Goal: Task Accomplishment & Management: Use online tool/utility

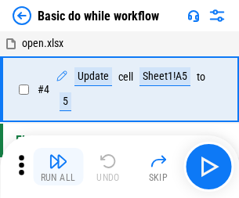
click at [58, 167] on img "button" at bounding box center [58, 161] width 19 height 19
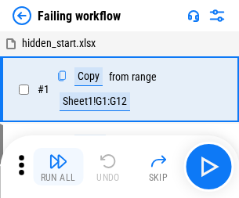
click at [58, 167] on img "button" at bounding box center [58, 161] width 19 height 19
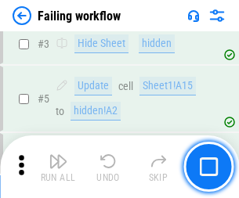
scroll to position [333, 0]
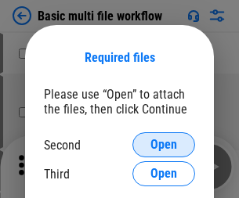
click at [164, 145] on span "Open" at bounding box center [164, 145] width 27 height 13
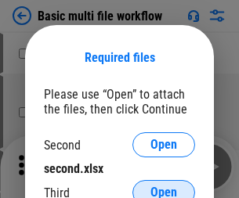
click at [164, 187] on span "Open" at bounding box center [164, 193] width 27 height 13
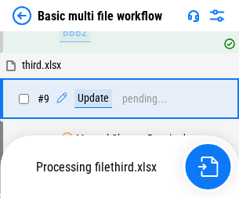
scroll to position [433, 0]
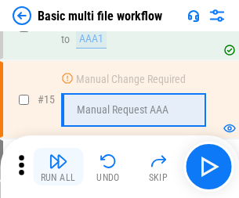
click at [58, 167] on img "button" at bounding box center [58, 161] width 19 height 19
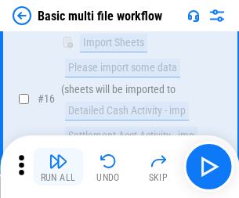
click at [58, 167] on img "button" at bounding box center [58, 161] width 19 height 19
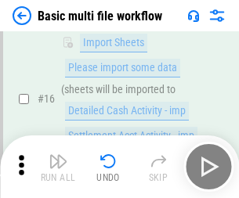
scroll to position [1044, 0]
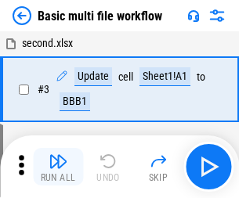
click at [58, 167] on img "button" at bounding box center [58, 161] width 19 height 19
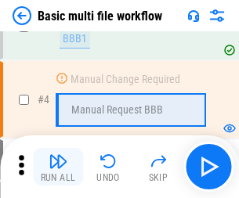
click at [58, 167] on img "button" at bounding box center [58, 161] width 19 height 19
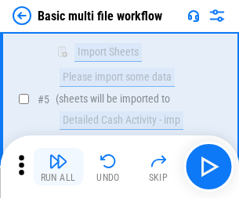
click at [58, 167] on img "button" at bounding box center [58, 161] width 19 height 19
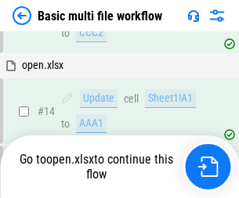
scroll to position [934, 0]
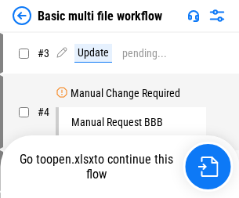
scroll to position [64, 0]
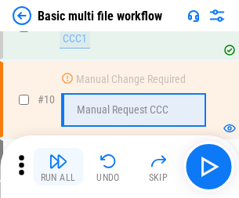
click at [58, 167] on img "button" at bounding box center [58, 161] width 19 height 19
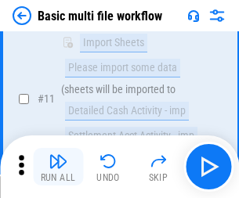
click at [58, 167] on img "button" at bounding box center [58, 161] width 19 height 19
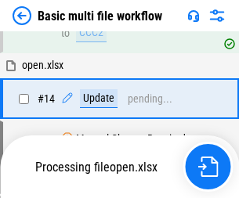
scroll to position [821, 0]
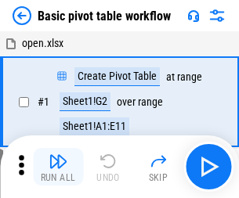
click at [58, 167] on img "button" at bounding box center [58, 161] width 19 height 19
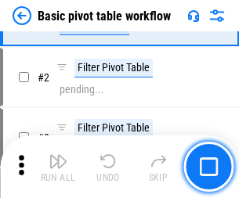
scroll to position [376, 0]
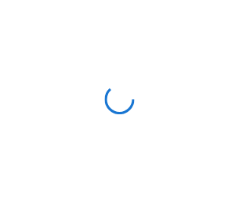
scroll to position [5, 0]
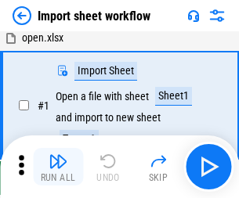
click at [58, 167] on img "button" at bounding box center [58, 161] width 19 height 19
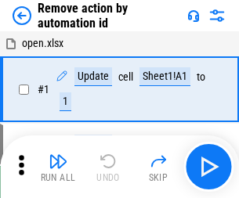
scroll to position [58, 0]
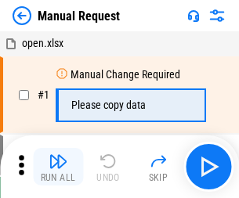
click at [58, 167] on img "button" at bounding box center [58, 161] width 19 height 19
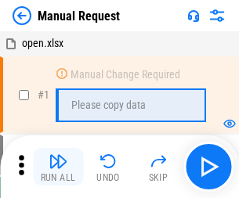
click at [58, 167] on img "button" at bounding box center [58, 161] width 19 height 19
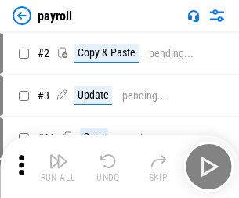
click at [58, 167] on img "button" at bounding box center [58, 161] width 19 height 19
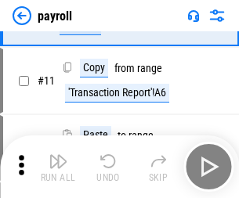
scroll to position [114, 0]
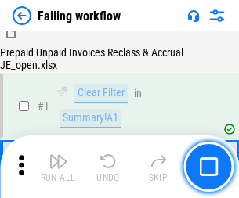
scroll to position [253, 0]
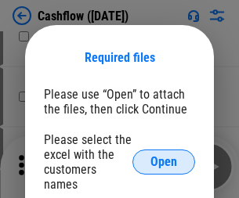
click at [164, 156] on span "Open" at bounding box center [164, 162] width 27 height 13
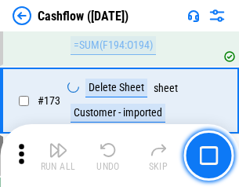
scroll to position [1661, 0]
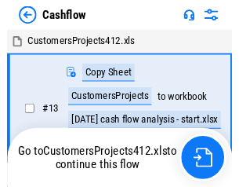
scroll to position [18, 0]
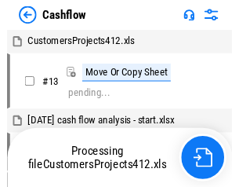
scroll to position [18, 0]
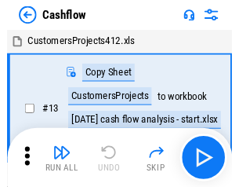
scroll to position [18, 0]
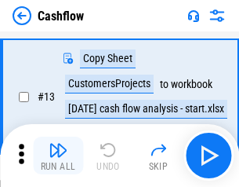
click at [58, 155] on img "button" at bounding box center [58, 149] width 19 height 19
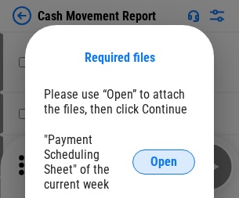
click at [164, 162] on span "Open" at bounding box center [164, 162] width 27 height 13
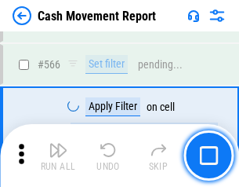
scroll to position [7191, 0]
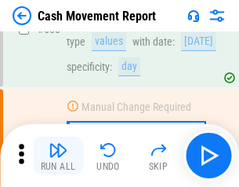
click at [58, 155] on img "button" at bounding box center [58, 149] width 19 height 19
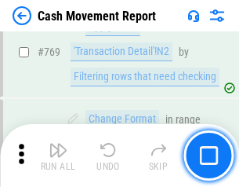
scroll to position [8719, 0]
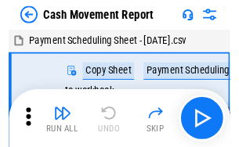
scroll to position [28, 0]
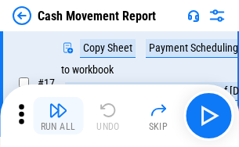
click at [58, 116] on img "button" at bounding box center [58, 110] width 19 height 19
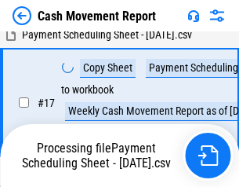
scroll to position [326, 0]
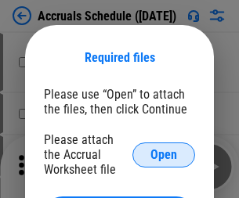
click at [164, 155] on span "Open" at bounding box center [164, 155] width 27 height 13
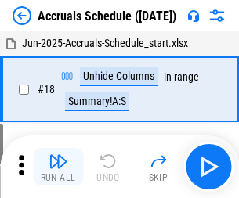
click at [58, 167] on img "button" at bounding box center [58, 161] width 19 height 19
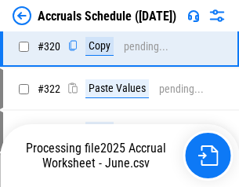
scroll to position [2919, 0]
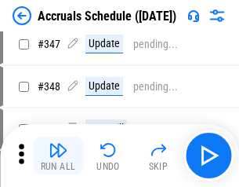
click at [58, 155] on img "button" at bounding box center [58, 149] width 19 height 19
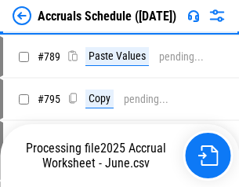
scroll to position [6591, 0]
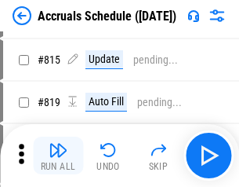
click at [58, 155] on img "button" at bounding box center [58, 149] width 19 height 19
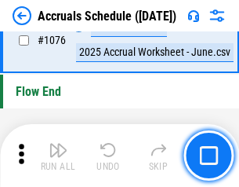
scroll to position [9397, 0]
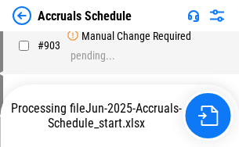
scroll to position [8061, 0]
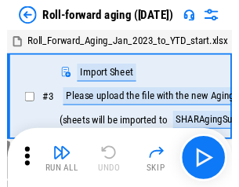
scroll to position [2, 0]
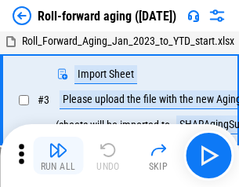
click at [58, 155] on img "button" at bounding box center [58, 149] width 19 height 19
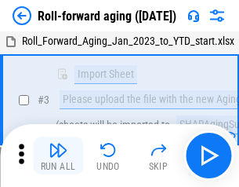
click at [58, 155] on img "button" at bounding box center [58, 149] width 19 height 19
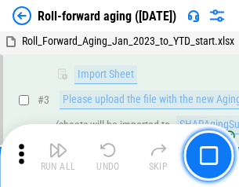
scroll to position [101, 0]
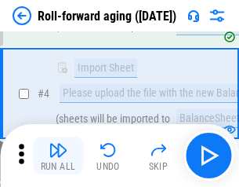
click at [58, 155] on img "button" at bounding box center [58, 149] width 19 height 19
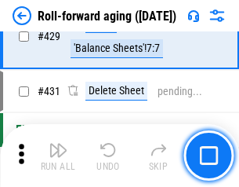
scroll to position [5441, 0]
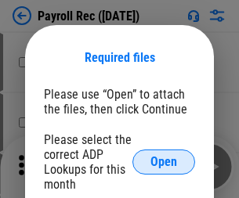
click at [164, 162] on span "Open" at bounding box center [164, 162] width 27 height 13
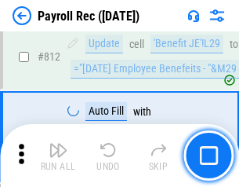
scroll to position [9969, 0]
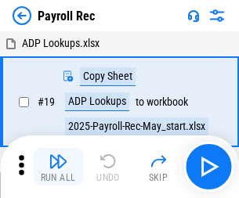
click at [58, 167] on img "button" at bounding box center [58, 161] width 19 height 19
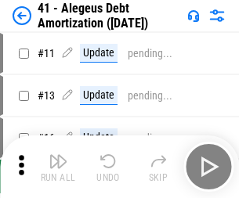
click at [58, 167] on img "button" at bounding box center [58, 161] width 19 height 19
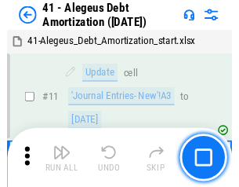
scroll to position [194, 0]
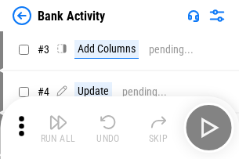
click at [58, 128] on img "button" at bounding box center [58, 122] width 19 height 19
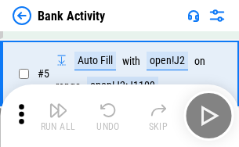
scroll to position [83, 0]
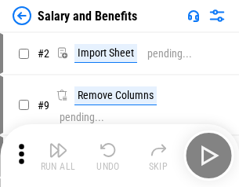
scroll to position [21, 0]
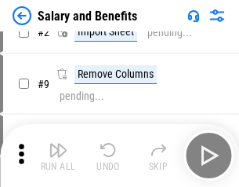
click at [58, 155] on img "button" at bounding box center [58, 149] width 19 height 19
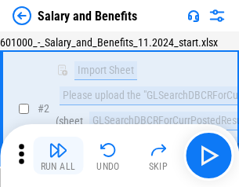
click at [58, 155] on img "button" at bounding box center [58, 149] width 19 height 19
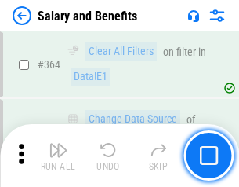
scroll to position [7389, 0]
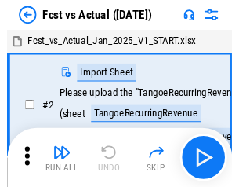
scroll to position [20, 0]
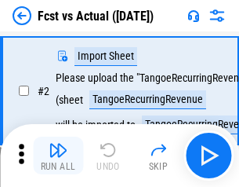
click at [58, 155] on img "button" at bounding box center [58, 149] width 19 height 19
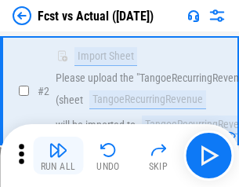
click at [58, 155] on img "button" at bounding box center [58, 149] width 19 height 19
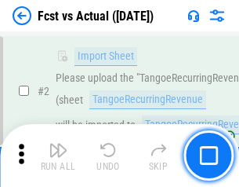
scroll to position [147, 0]
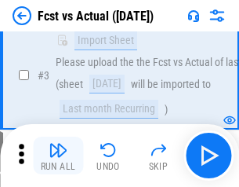
click at [58, 155] on img "button" at bounding box center [58, 149] width 19 height 19
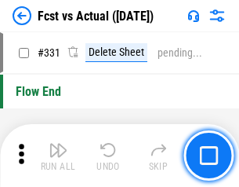
scroll to position [7511, 0]
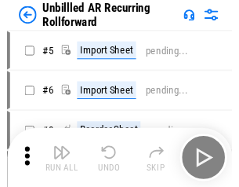
scroll to position [34, 0]
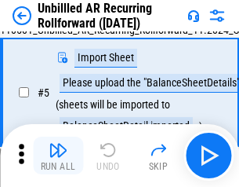
click at [58, 155] on img "button" at bounding box center [58, 149] width 19 height 19
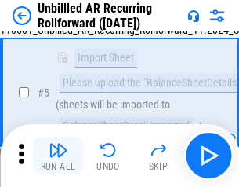
click at [58, 155] on img "button" at bounding box center [58, 149] width 19 height 19
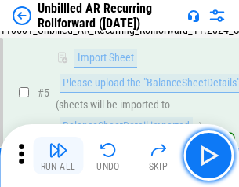
scroll to position [147, 0]
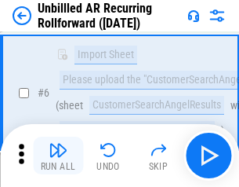
click at [58, 155] on img "button" at bounding box center [58, 149] width 19 height 19
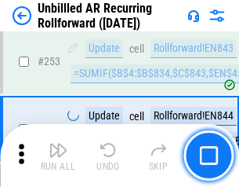
scroll to position [5330, 0]
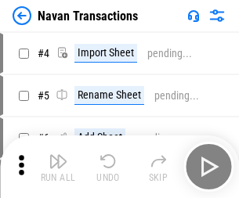
click at [58, 155] on img "button" at bounding box center [58, 161] width 19 height 19
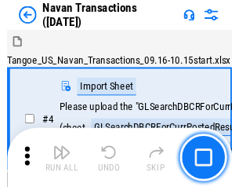
scroll to position [25, 0]
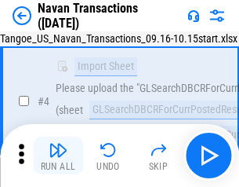
click at [58, 155] on img "button" at bounding box center [58, 149] width 19 height 19
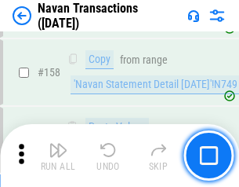
scroll to position [5087, 0]
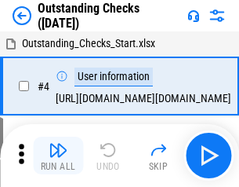
click at [58, 155] on img "button" at bounding box center [58, 149] width 19 height 19
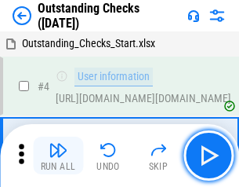
scroll to position [66, 0]
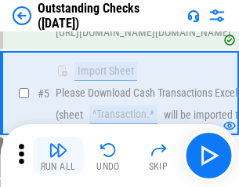
click at [58, 155] on img "button" at bounding box center [58, 149] width 19 height 19
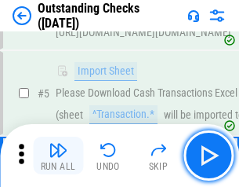
scroll to position [164, 0]
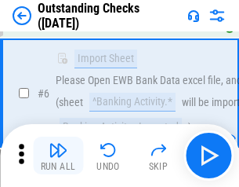
click at [58, 155] on img "button" at bounding box center [58, 149] width 19 height 19
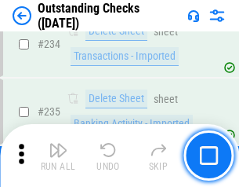
scroll to position [4765, 0]
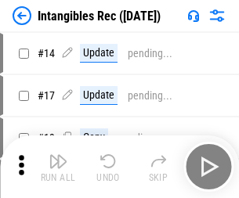
click at [58, 167] on img "button" at bounding box center [58, 161] width 19 height 19
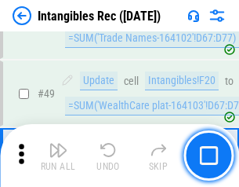
scroll to position [611, 0]
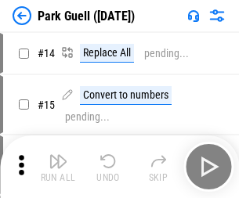
click at [58, 155] on img "button" at bounding box center [58, 161] width 19 height 19
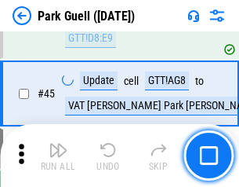
scroll to position [1962, 0]
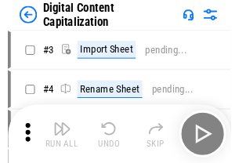
scroll to position [46, 0]
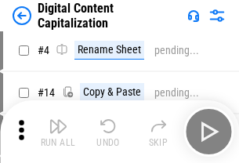
click at [58, 132] on img "button" at bounding box center [58, 126] width 19 height 19
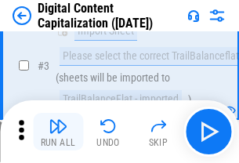
click at [58, 132] on img "button" at bounding box center [58, 126] width 19 height 19
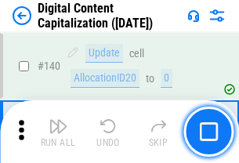
scroll to position [1664, 0]
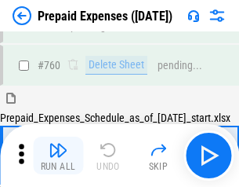
click at [58, 155] on img "button" at bounding box center [58, 149] width 19 height 19
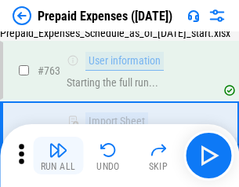
click at [58, 155] on img "button" at bounding box center [58, 149] width 19 height 19
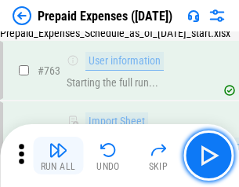
scroll to position [4441, 0]
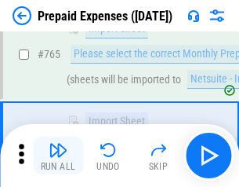
click at [58, 155] on img "button" at bounding box center [58, 149] width 19 height 19
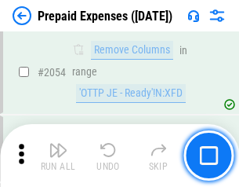
scroll to position [16401, 0]
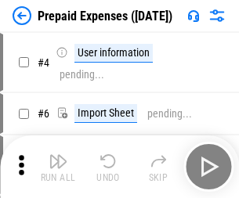
click at [58, 167] on img "button" at bounding box center [58, 161] width 19 height 19
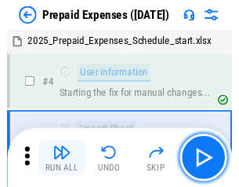
scroll to position [69, 0]
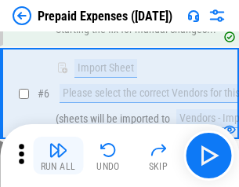
click at [58, 155] on img "button" at bounding box center [58, 149] width 19 height 19
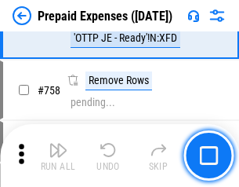
scroll to position [5591, 0]
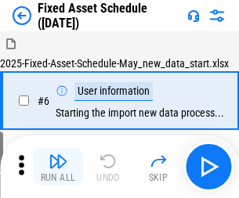
click at [58, 167] on img "button" at bounding box center [58, 161] width 19 height 19
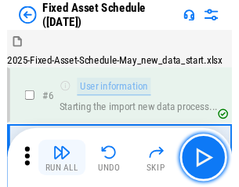
scroll to position [85, 0]
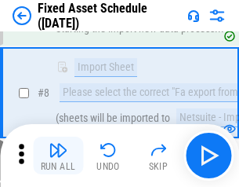
click at [58, 155] on img "button" at bounding box center [58, 149] width 19 height 19
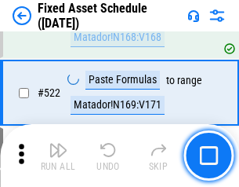
scroll to position [5453, 0]
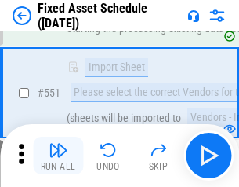
click at [58, 155] on img "button" at bounding box center [58, 149] width 19 height 19
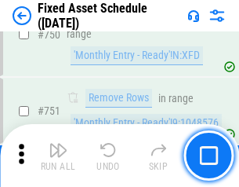
scroll to position [7649, 0]
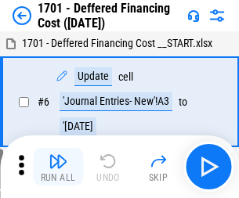
click at [58, 167] on img "button" at bounding box center [58, 161] width 19 height 19
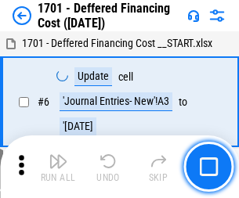
scroll to position [188, 0]
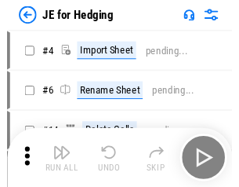
scroll to position [2, 0]
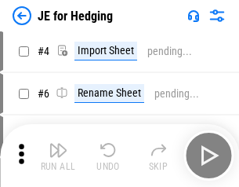
click at [58, 155] on img "button" at bounding box center [58, 149] width 19 height 19
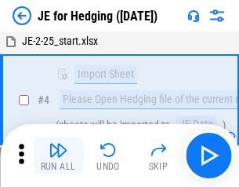
click at [58, 155] on img "button" at bounding box center [58, 149] width 19 height 19
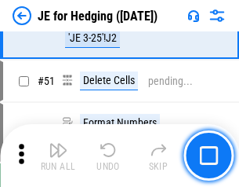
scroll to position [1016, 0]
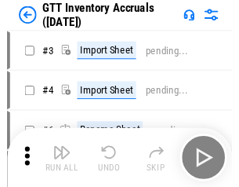
scroll to position [2, 0]
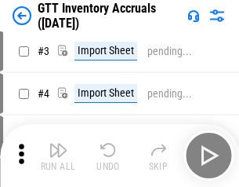
click at [58, 155] on img "button" at bounding box center [58, 149] width 19 height 19
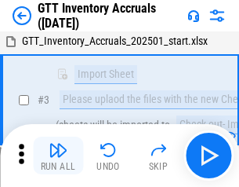
click at [58, 155] on img "button" at bounding box center [58, 149] width 19 height 19
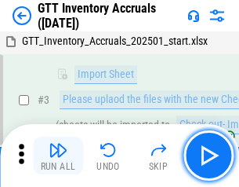
scroll to position [101, 0]
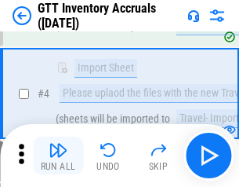
click at [58, 155] on img "button" at bounding box center [58, 149] width 19 height 19
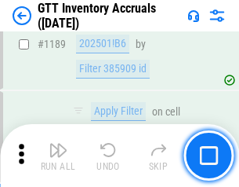
scroll to position [12813, 0]
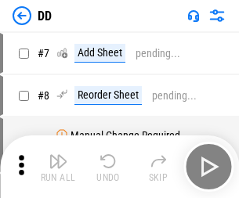
click at [58, 167] on img "button" at bounding box center [58, 161] width 19 height 19
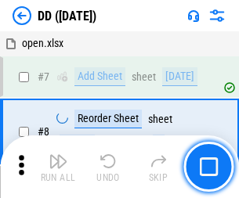
scroll to position [151, 0]
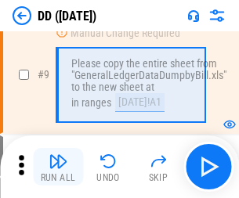
click at [58, 167] on img "button" at bounding box center [58, 161] width 19 height 19
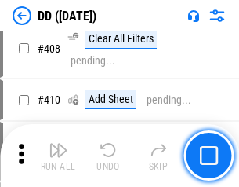
scroll to position [7020, 0]
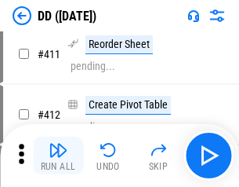
click at [58, 155] on img "button" at bounding box center [58, 149] width 19 height 19
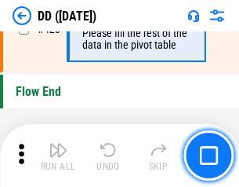
scroll to position [7510, 0]
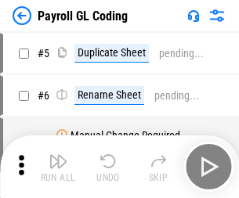
click at [58, 167] on img "button" at bounding box center [58, 161] width 19 height 19
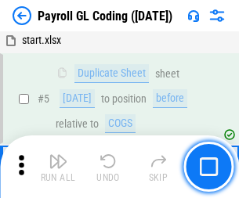
scroll to position [188, 0]
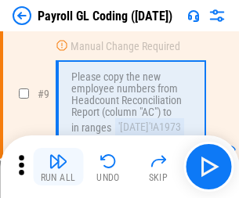
click at [58, 167] on img "button" at bounding box center [58, 161] width 19 height 19
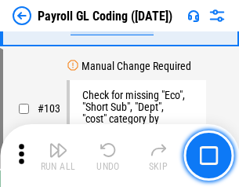
scroll to position [3681, 0]
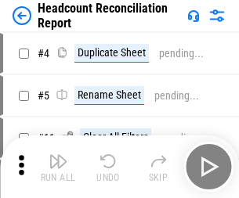
click at [58, 167] on img "button" at bounding box center [58, 161] width 19 height 19
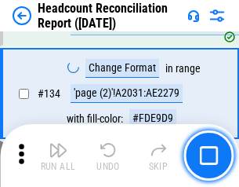
scroll to position [1886, 0]
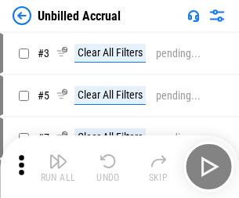
click at [58, 167] on img "button" at bounding box center [58, 161] width 19 height 19
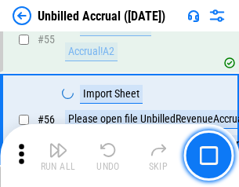
scroll to position [1638, 0]
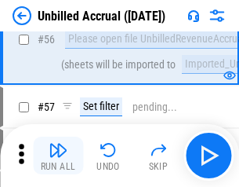
click at [58, 155] on img "button" at bounding box center [58, 149] width 19 height 19
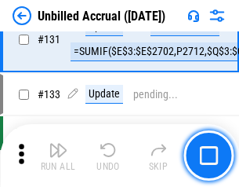
scroll to position [4674, 0]
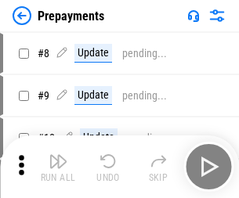
click at [58, 167] on img "button" at bounding box center [58, 161] width 19 height 19
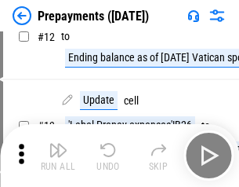
scroll to position [98, 0]
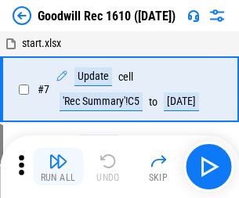
click at [58, 167] on img "button" at bounding box center [58, 161] width 19 height 19
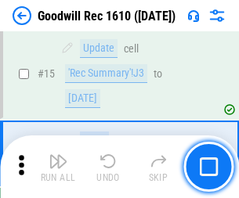
scroll to position [268, 0]
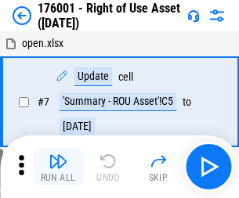
click at [58, 167] on img "button" at bounding box center [58, 161] width 19 height 19
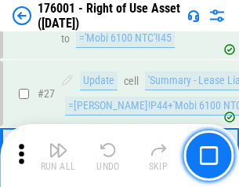
scroll to position [934, 0]
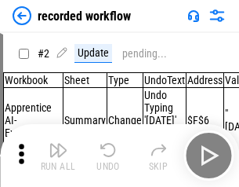
click at [58, 155] on img "button" at bounding box center [58, 149] width 19 height 19
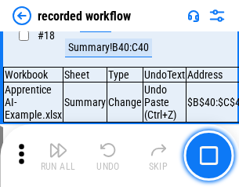
scroll to position [2686, 0]
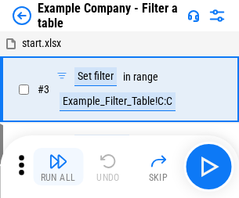
click at [58, 167] on img "button" at bounding box center [58, 161] width 19 height 19
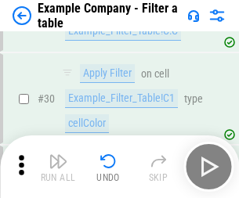
scroll to position [1436, 0]
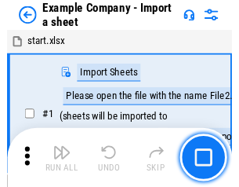
scroll to position [24, 0]
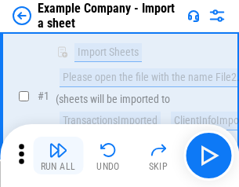
click at [58, 155] on img "button" at bounding box center [58, 149] width 19 height 19
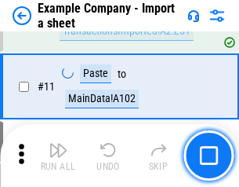
scroll to position [347, 0]
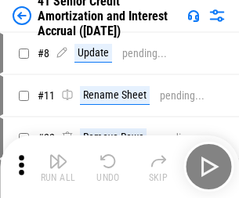
click at [58, 155] on img "button" at bounding box center [58, 161] width 19 height 19
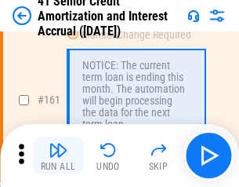
click at [58, 155] on img "button" at bounding box center [58, 149] width 19 height 19
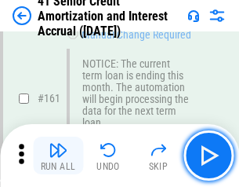
scroll to position [1678, 0]
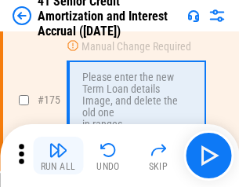
click at [58, 155] on img "button" at bounding box center [58, 149] width 19 height 19
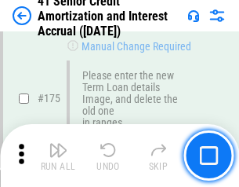
scroll to position [1837, 0]
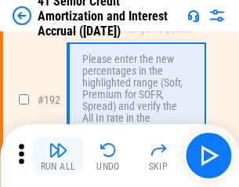
click at [58, 155] on img "button" at bounding box center [58, 149] width 19 height 19
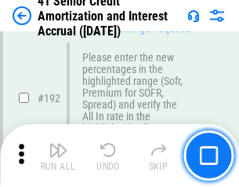
scroll to position [2002, 0]
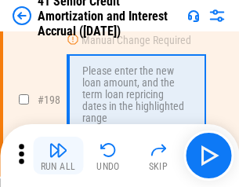
click at [58, 155] on img "button" at bounding box center [58, 149] width 19 height 19
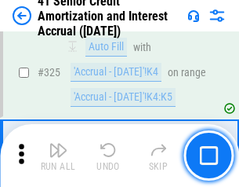
scroll to position [4008, 0]
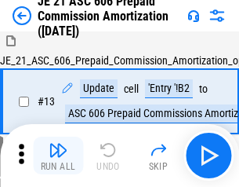
click at [58, 155] on img "button" at bounding box center [58, 149] width 19 height 19
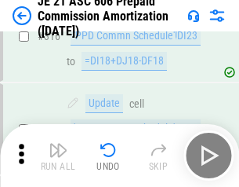
scroll to position [2930, 0]
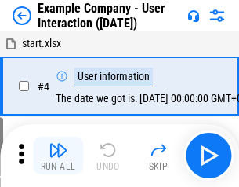
click at [58, 155] on img "button" at bounding box center [58, 149] width 19 height 19
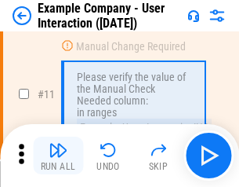
click at [58, 155] on img "button" at bounding box center [58, 149] width 19 height 19
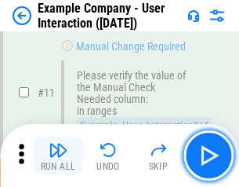
scroll to position [340, 0]
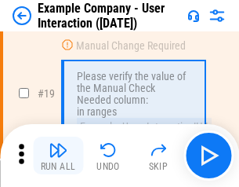
click at [58, 155] on img "button" at bounding box center [58, 149] width 19 height 19
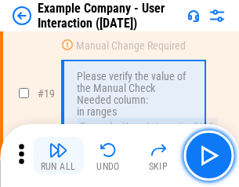
click at [58, 155] on img "button" at bounding box center [58, 149] width 19 height 19
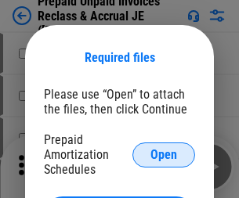
click at [164, 155] on span "Open" at bounding box center [164, 155] width 27 height 13
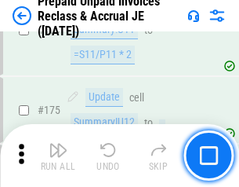
scroll to position [2118, 0]
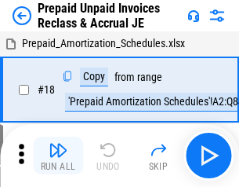
click at [58, 155] on img "button" at bounding box center [58, 149] width 19 height 19
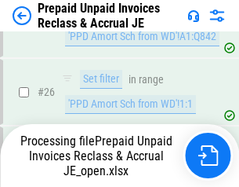
scroll to position [1180, 0]
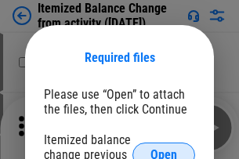
click at [164, 149] on span "Open" at bounding box center [164, 155] width 27 height 13
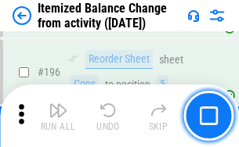
scroll to position [3020, 0]
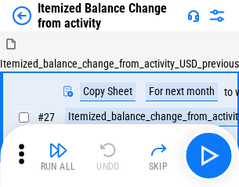
scroll to position [24, 0]
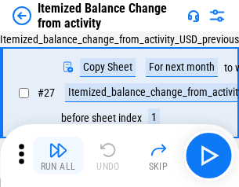
click at [58, 155] on img "button" at bounding box center [58, 149] width 19 height 19
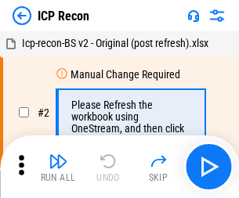
scroll to position [7, 0]
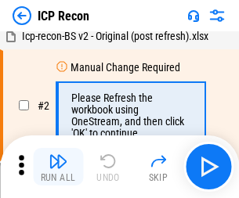
click at [58, 167] on img "button" at bounding box center [58, 161] width 19 height 19
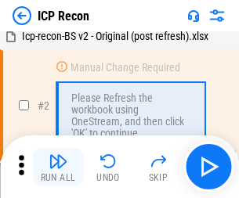
click at [58, 167] on img "button" at bounding box center [58, 161] width 19 height 19
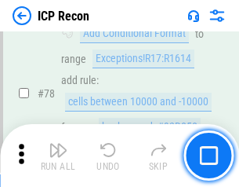
scroll to position [1538, 0]
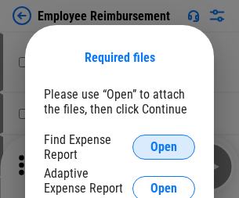
click at [164, 147] on span "Open" at bounding box center [164, 147] width 27 height 13
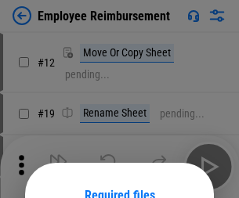
scroll to position [138, 0]
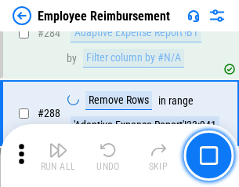
scroll to position [4265, 0]
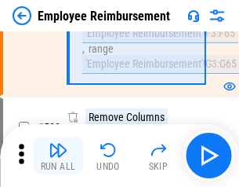
click at [58, 155] on img "button" at bounding box center [58, 149] width 19 height 19
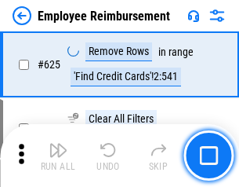
scroll to position [9394, 0]
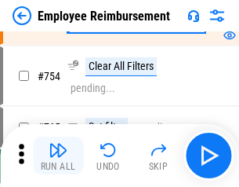
click at [58, 155] on img "button" at bounding box center [58, 149] width 19 height 19
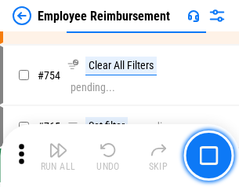
click at [58, 155] on img "button" at bounding box center [58, 149] width 19 height 19
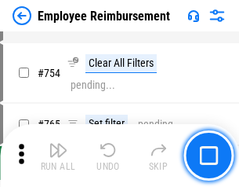
scroll to position [11008, 0]
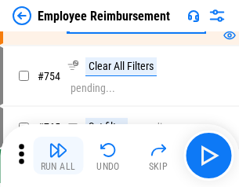
click at [58, 155] on img "button" at bounding box center [58, 149] width 19 height 19
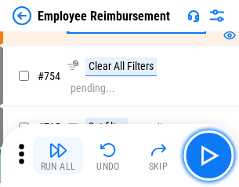
click at [58, 155] on img "button" at bounding box center [58, 149] width 19 height 19
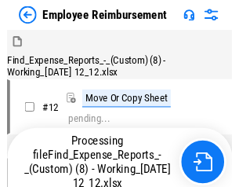
scroll to position [53, 0]
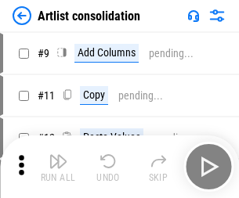
click at [58, 167] on img "button" at bounding box center [58, 161] width 19 height 19
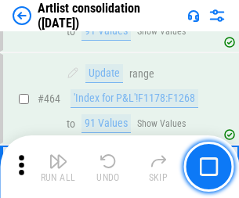
scroll to position [6870, 0]
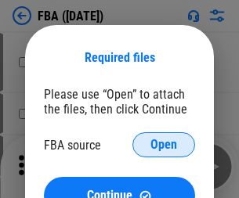
click at [164, 145] on span "Open" at bounding box center [164, 145] width 27 height 13
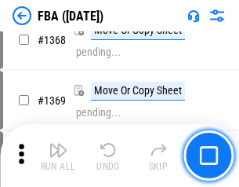
scroll to position [16851, 0]
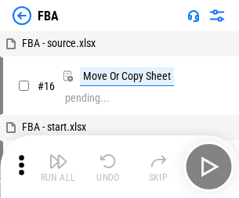
scroll to position [16, 0]
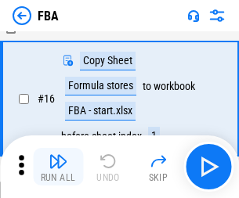
click at [58, 167] on img "button" at bounding box center [58, 161] width 19 height 19
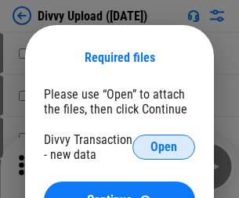
click at [164, 147] on span "Open" at bounding box center [164, 147] width 27 height 13
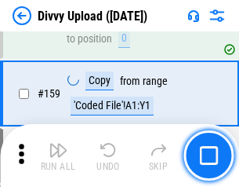
scroll to position [1625, 0]
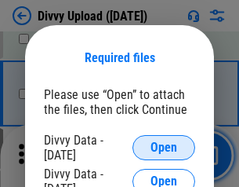
click at [164, 147] on span "Open" at bounding box center [164, 147] width 27 height 13
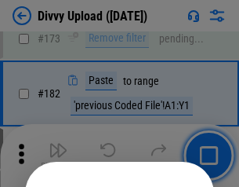
scroll to position [1761, 0]
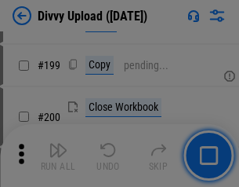
scroll to position [2282, 0]
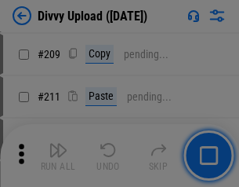
scroll to position [2665, 0]
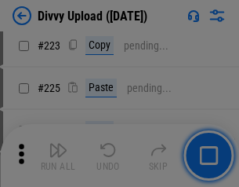
scroll to position [3131, 0]
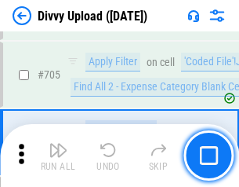
scroll to position [10734, 0]
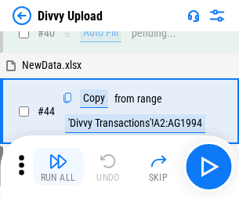
click at [58, 167] on img "button" at bounding box center [58, 161] width 19 height 19
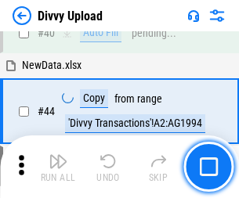
scroll to position [173, 0]
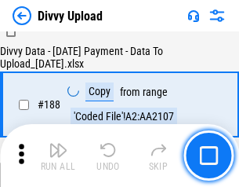
scroll to position [1847, 0]
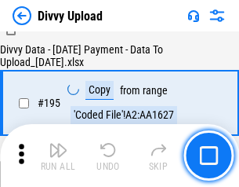
scroll to position [2193, 0]
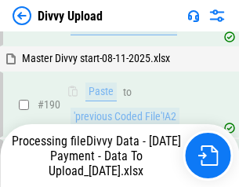
scroll to position [2102, 0]
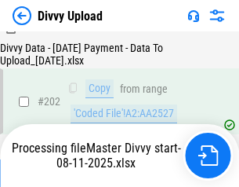
scroll to position [2539, 0]
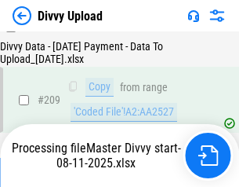
scroll to position [2897, 0]
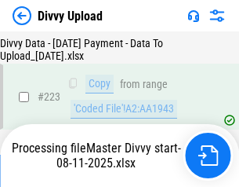
scroll to position [3577, 0]
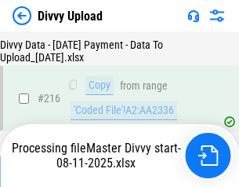
scroll to position [3243, 0]
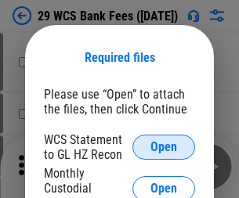
click at [164, 147] on span "Open" at bounding box center [164, 147] width 27 height 13
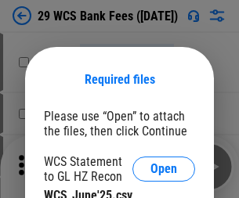
scroll to position [22, 0]
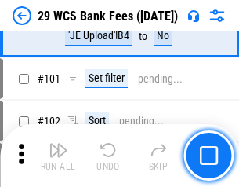
scroll to position [1529, 0]
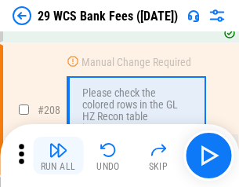
click at [58, 155] on img "button" at bounding box center [58, 149] width 19 height 19
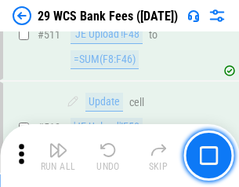
scroll to position [7894, 0]
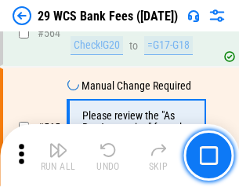
click at [58, 155] on img "button" at bounding box center [58, 149] width 19 height 19
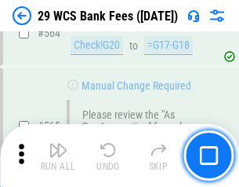
scroll to position [8486, 0]
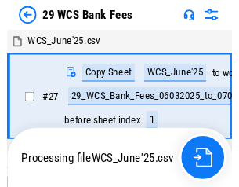
scroll to position [2, 0]
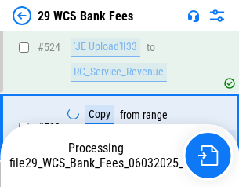
scroll to position [8468, 0]
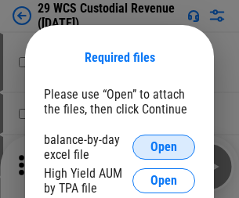
click at [164, 147] on span "Open" at bounding box center [164, 147] width 27 height 13
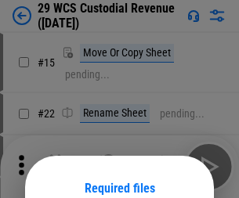
scroll to position [131, 0]
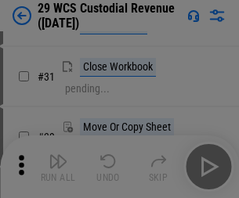
scroll to position [337, 0]
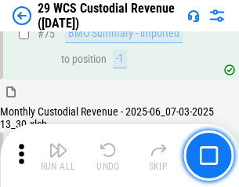
scroll to position [1639, 0]
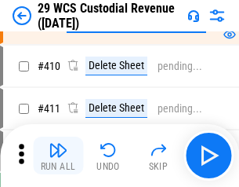
click at [58, 155] on img "button" at bounding box center [58, 149] width 19 height 19
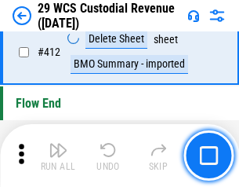
scroll to position [7493, 0]
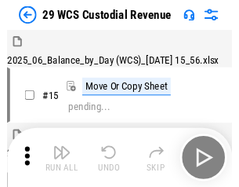
scroll to position [38, 0]
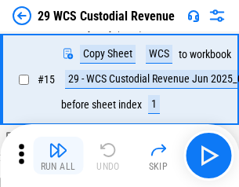
click at [58, 155] on img "button" at bounding box center [58, 149] width 19 height 19
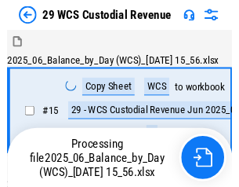
scroll to position [38, 0]
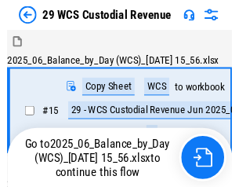
scroll to position [29, 0]
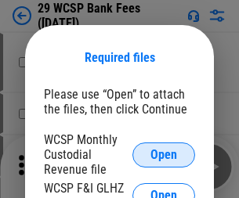
click at [164, 155] on span "Open" at bounding box center [164, 155] width 27 height 13
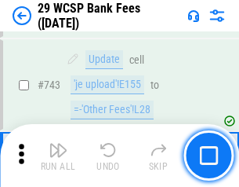
scroll to position [7907, 0]
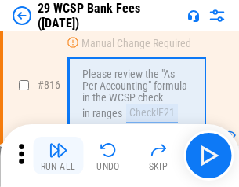
click at [58, 155] on img "button" at bounding box center [58, 149] width 19 height 19
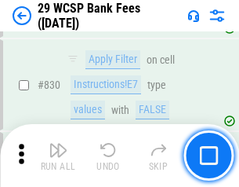
scroll to position [9955, 0]
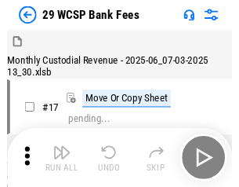
scroll to position [38, 0]
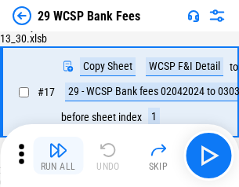
click at [58, 155] on img "button" at bounding box center [58, 149] width 19 height 19
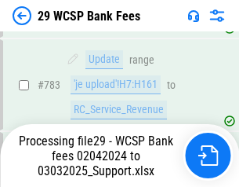
scroll to position [9274, 0]
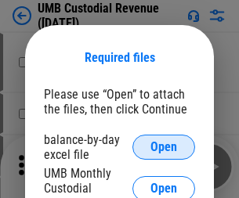
click at [164, 147] on span "Open" at bounding box center [164, 147] width 27 height 13
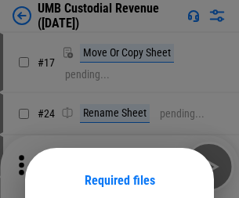
scroll to position [123, 0]
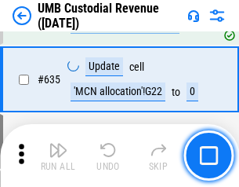
scroll to position [8211, 0]
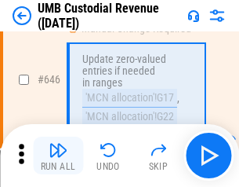
click at [58, 155] on img "button" at bounding box center [58, 149] width 19 height 19
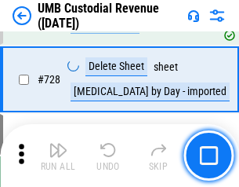
scroll to position [9679, 0]
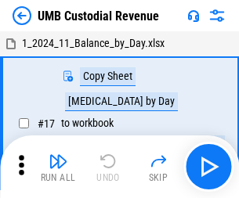
scroll to position [12, 0]
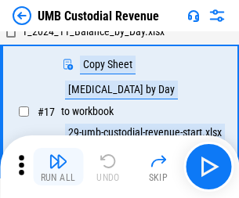
click at [58, 167] on img "button" at bounding box center [58, 161] width 19 height 19
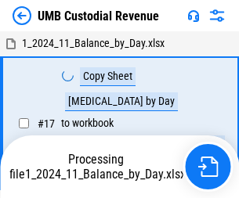
scroll to position [12, 0]
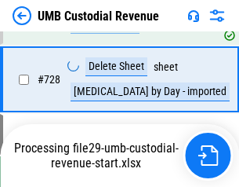
scroll to position [9643, 0]
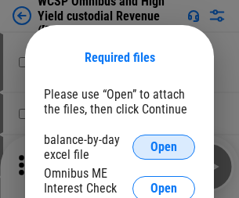
click at [164, 147] on span "Open" at bounding box center [164, 147] width 27 height 13
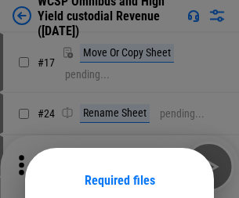
scroll to position [123, 0]
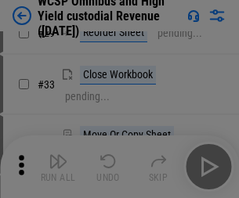
scroll to position [359, 0]
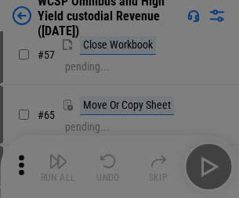
scroll to position [684, 0]
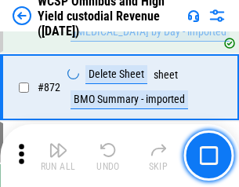
scroll to position [13279, 0]
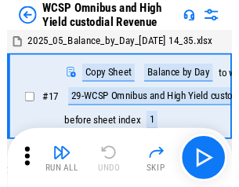
scroll to position [9, 0]
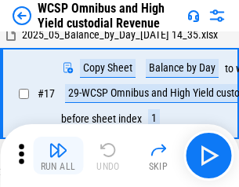
click at [58, 155] on img "button" at bounding box center [58, 149] width 19 height 19
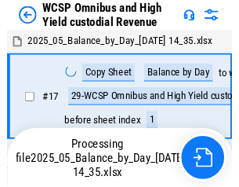
scroll to position [9, 0]
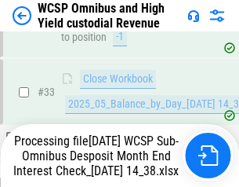
scroll to position [777, 0]
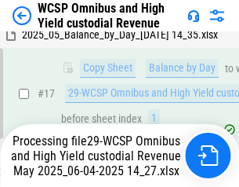
scroll to position [326, 0]
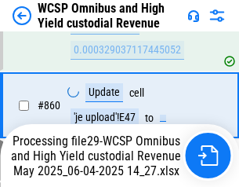
scroll to position [13176, 0]
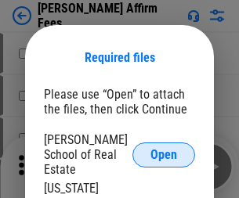
click at [164, 149] on span "Open" at bounding box center [164, 155] width 27 height 13
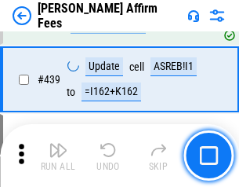
scroll to position [3609, 0]
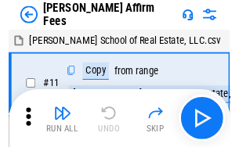
scroll to position [16, 0]
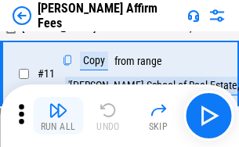
click at [58, 116] on img "button" at bounding box center [58, 110] width 19 height 19
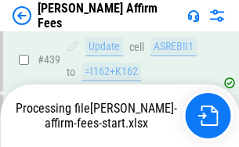
scroll to position [4115, 0]
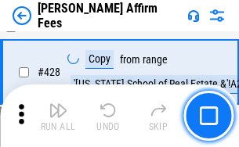
scroll to position [3137, 0]
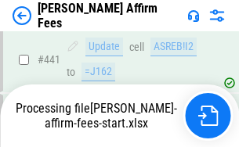
scroll to position [4115, 0]
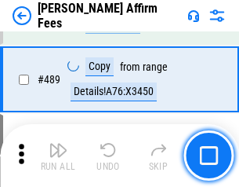
scroll to position [4095, 0]
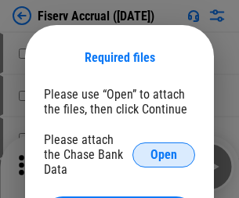
click at [164, 149] on span "Open" at bounding box center [164, 155] width 27 height 13
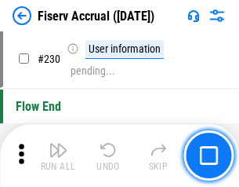
scroll to position [4972, 0]
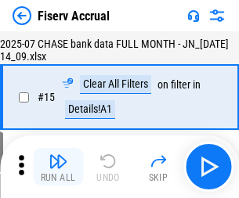
click at [58, 167] on img "button" at bounding box center [58, 161] width 19 height 19
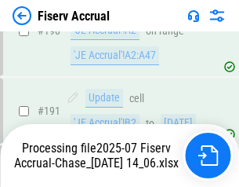
scroll to position [4227, 0]
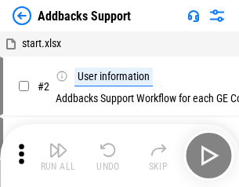
click at [58, 155] on img "button" at bounding box center [58, 149] width 19 height 19
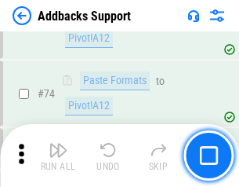
scroll to position [1142, 0]
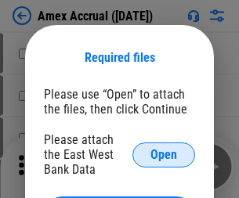
click at [164, 155] on span "Open" at bounding box center [164, 155] width 27 height 13
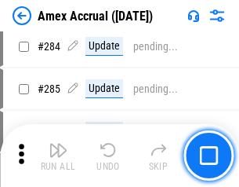
scroll to position [4296, 0]
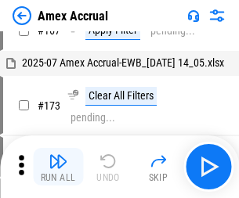
click at [58, 167] on img "button" at bounding box center [58, 161] width 19 height 19
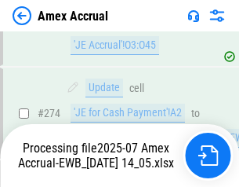
scroll to position [4774, 0]
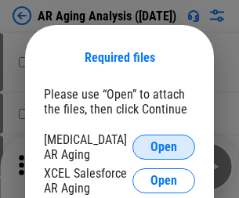
click at [164, 145] on span "Open" at bounding box center [164, 147] width 27 height 13
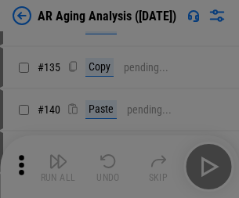
scroll to position [472, 0]
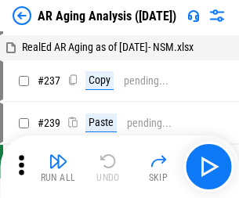
scroll to position [16, 0]
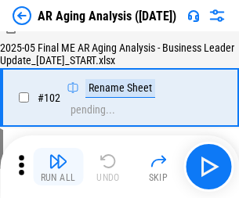
click at [58, 167] on img "button" at bounding box center [58, 161] width 19 height 19
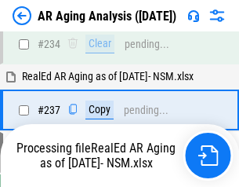
scroll to position [2432, 0]
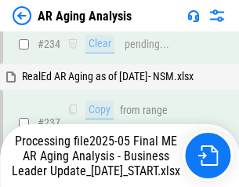
scroll to position [2479, 0]
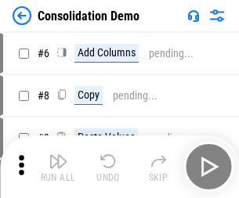
click at [58, 167] on img "button" at bounding box center [58, 161] width 19 height 19
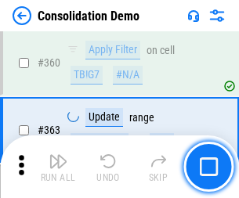
scroll to position [5259, 0]
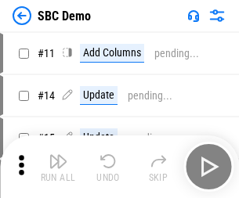
click at [58, 167] on img "button" at bounding box center [58, 161] width 19 height 19
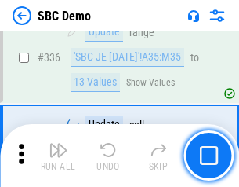
scroll to position [4128, 0]
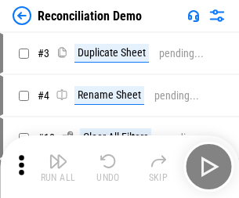
click at [58, 167] on img "button" at bounding box center [58, 161] width 19 height 19
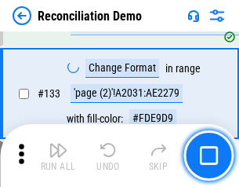
scroll to position [1863, 0]
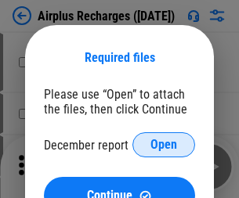
click at [164, 145] on span "Open" at bounding box center [164, 145] width 27 height 13
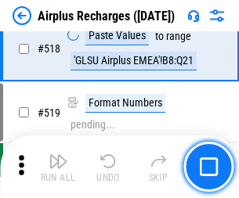
scroll to position [6752, 0]
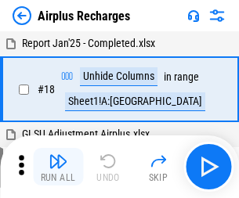
click at [58, 167] on img "button" at bounding box center [58, 161] width 19 height 19
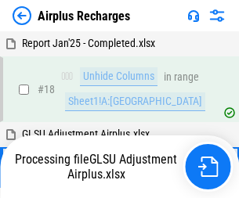
scroll to position [69, 0]
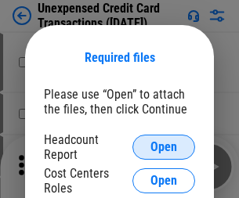
click at [164, 147] on span "Open" at bounding box center [164, 147] width 27 height 13
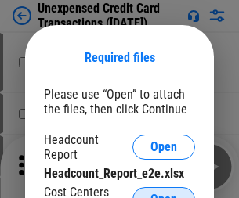
click at [164, 194] on span "Open" at bounding box center [164, 200] width 27 height 13
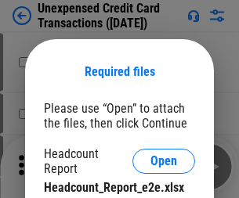
scroll to position [14, 0]
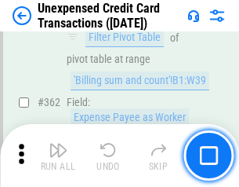
scroll to position [4035, 0]
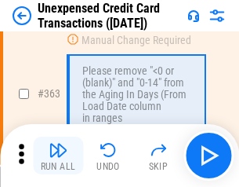
click at [58, 155] on img "button" at bounding box center [58, 149] width 19 height 19
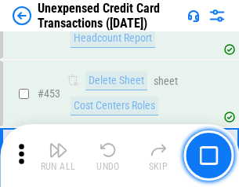
scroll to position [5351, 0]
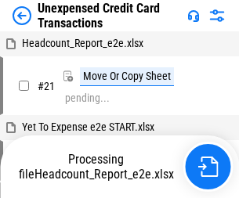
scroll to position [24, 0]
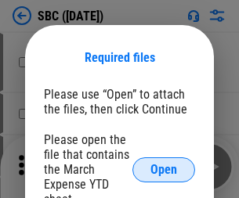
click at [164, 169] on span "Open" at bounding box center [164, 170] width 27 height 13
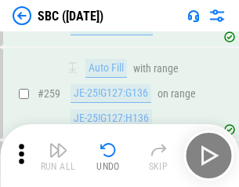
scroll to position [3066, 0]
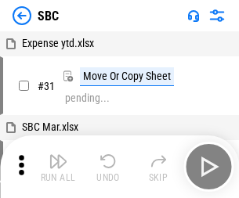
scroll to position [16, 0]
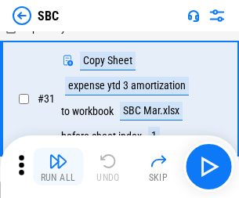
click at [58, 167] on img "button" at bounding box center [58, 161] width 19 height 19
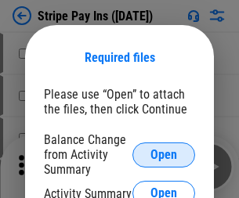
click at [164, 155] on span "Open" at bounding box center [164, 155] width 27 height 13
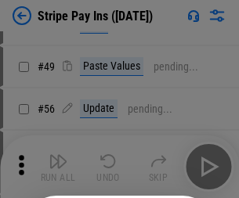
scroll to position [285, 0]
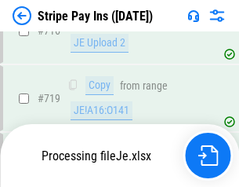
scroll to position [8134, 0]
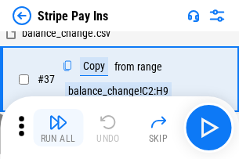
click at [58, 128] on img "button" at bounding box center [58, 122] width 19 height 19
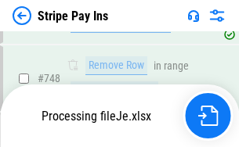
scroll to position [8100, 0]
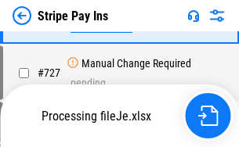
scroll to position [8100, 0]
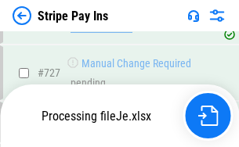
scroll to position [8100, 0]
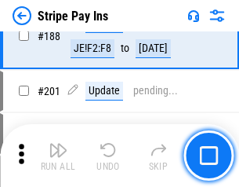
scroll to position [2234, 0]
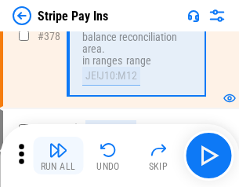
click at [58, 155] on img "button" at bounding box center [58, 149] width 19 height 19
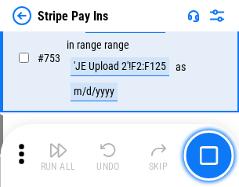
scroll to position [8080, 0]
